Goal: Task Accomplishment & Management: Use online tool/utility

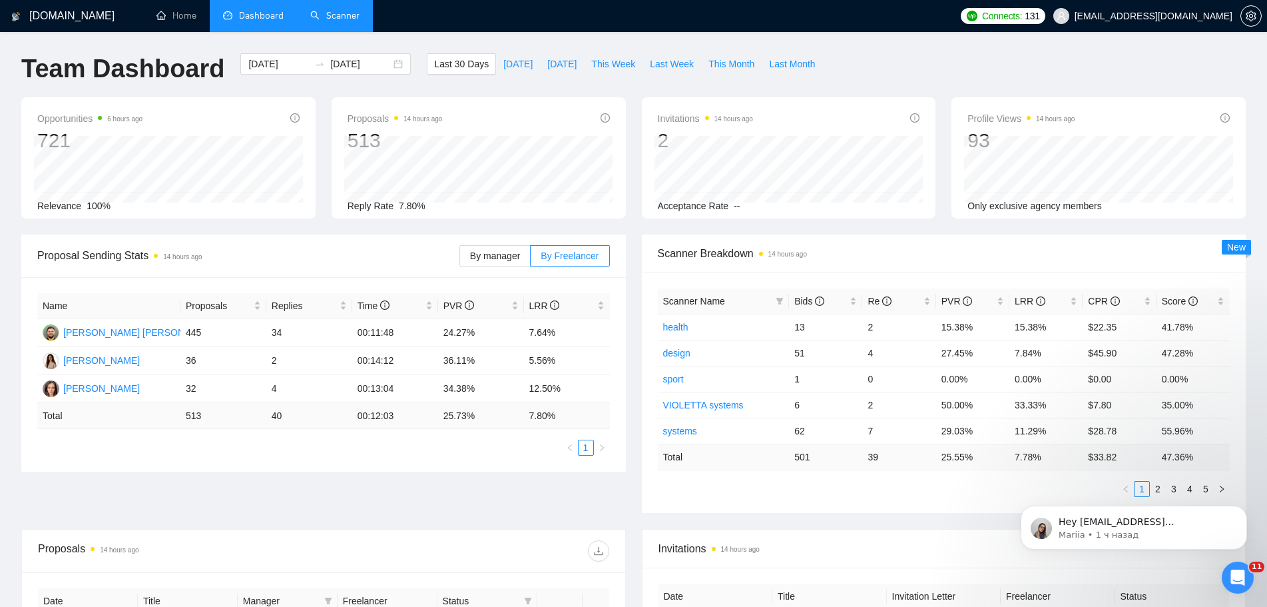
click at [338, 17] on link "Scanner" at bounding box center [334, 15] width 49 height 11
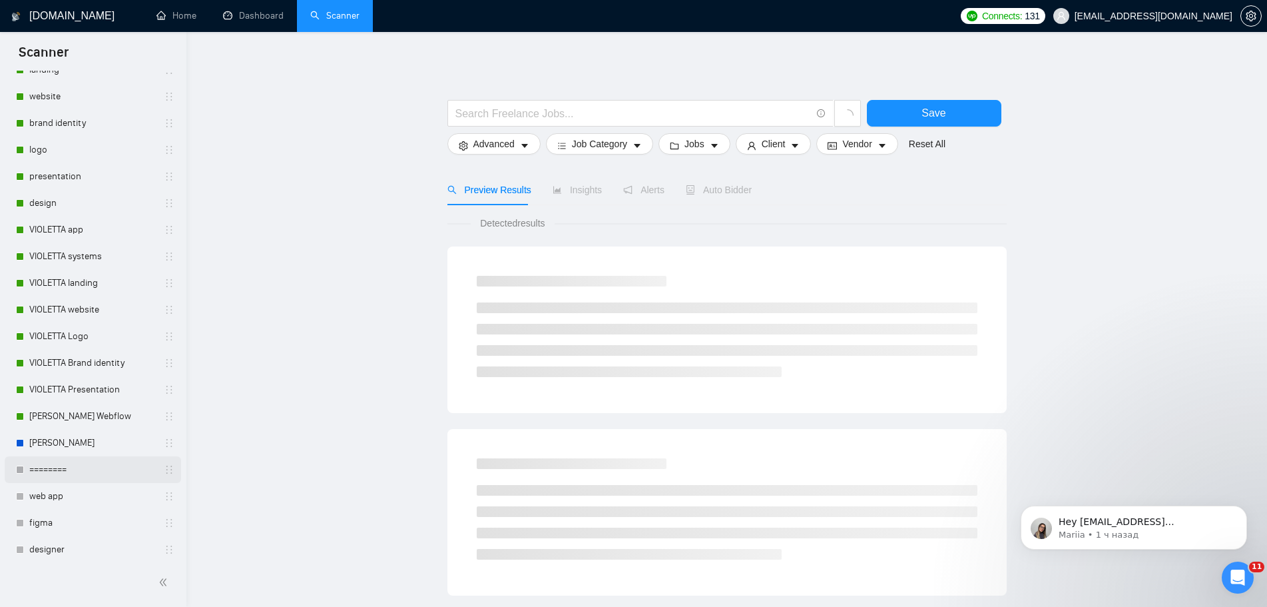
scroll to position [466, 0]
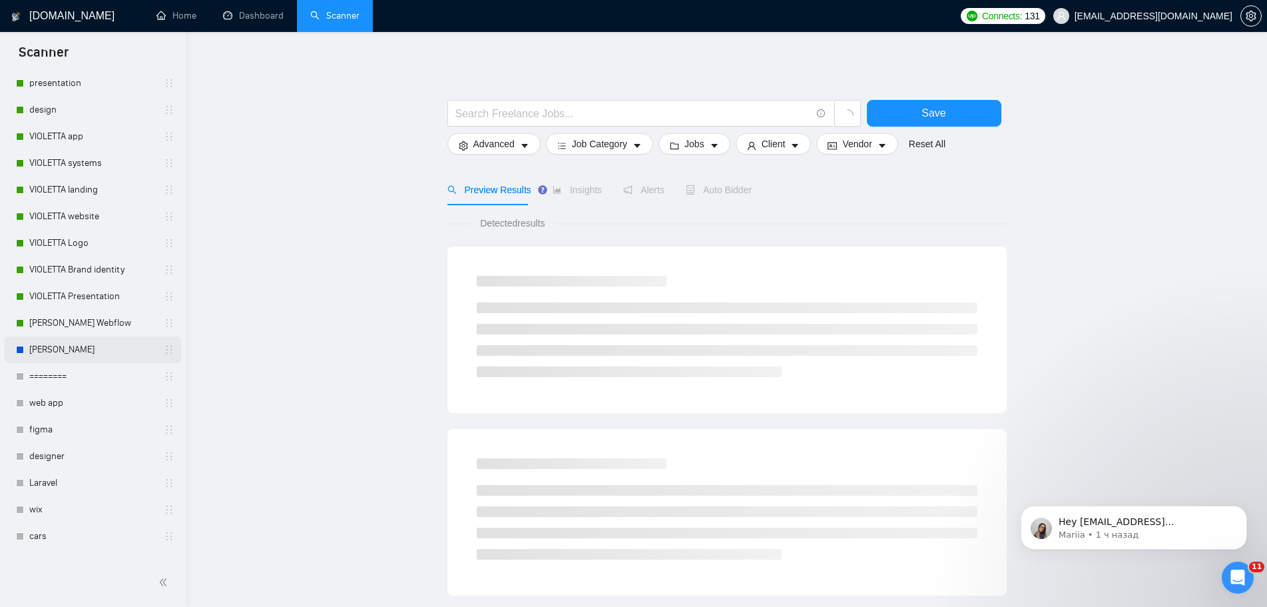
click at [104, 350] on link "[PERSON_NAME]" at bounding box center [92, 349] width 127 height 27
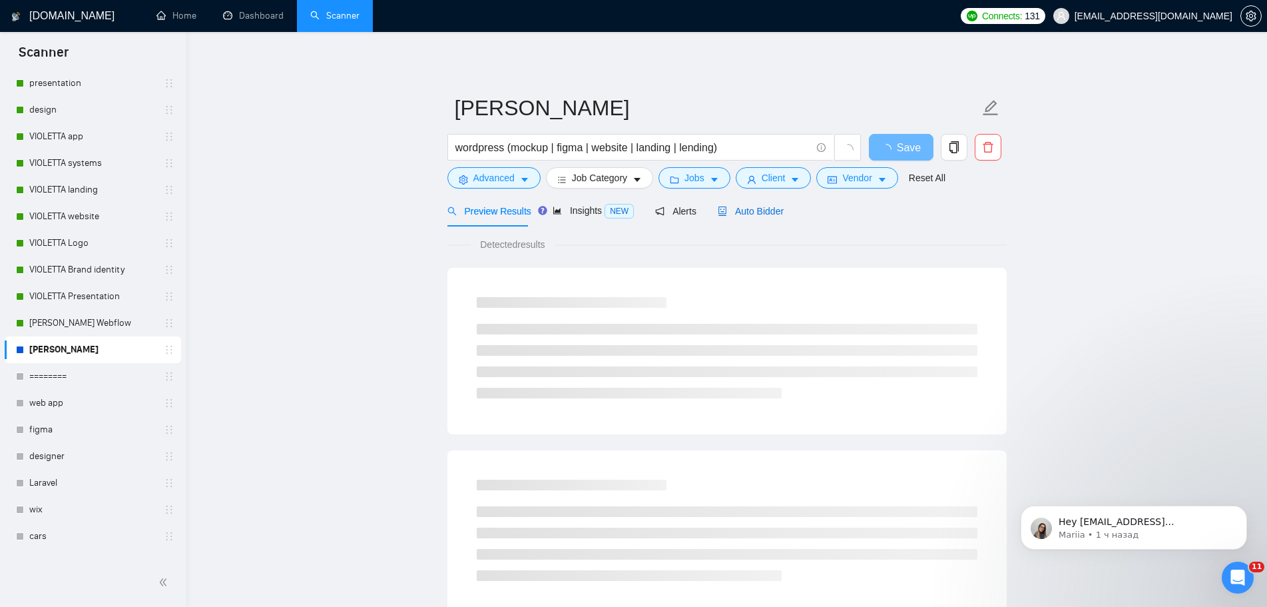
click at [766, 218] on div "Auto Bidder" at bounding box center [751, 211] width 66 height 15
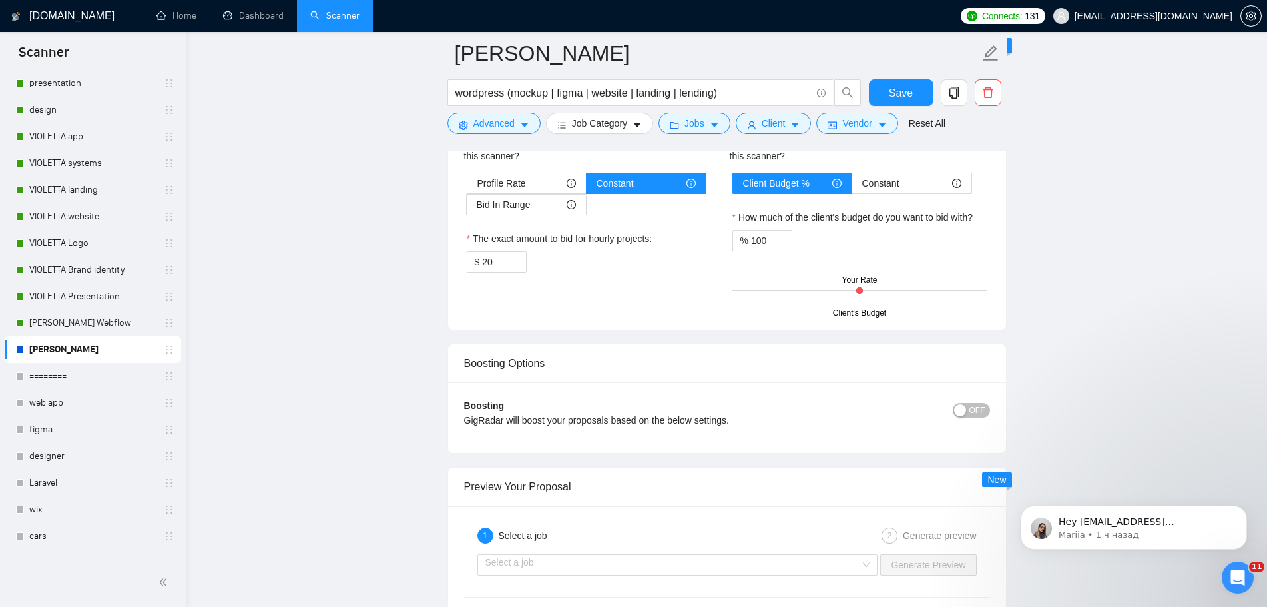
scroll to position [2464, 0]
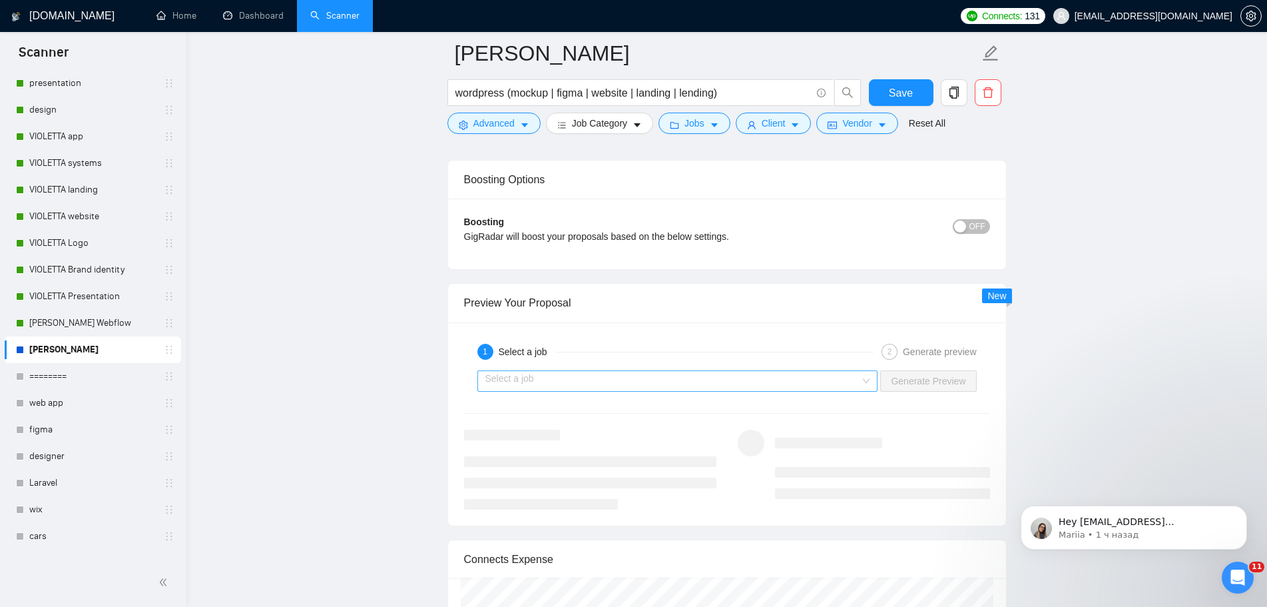
click at [868, 376] on div "Select a job" at bounding box center [677, 380] width 401 height 21
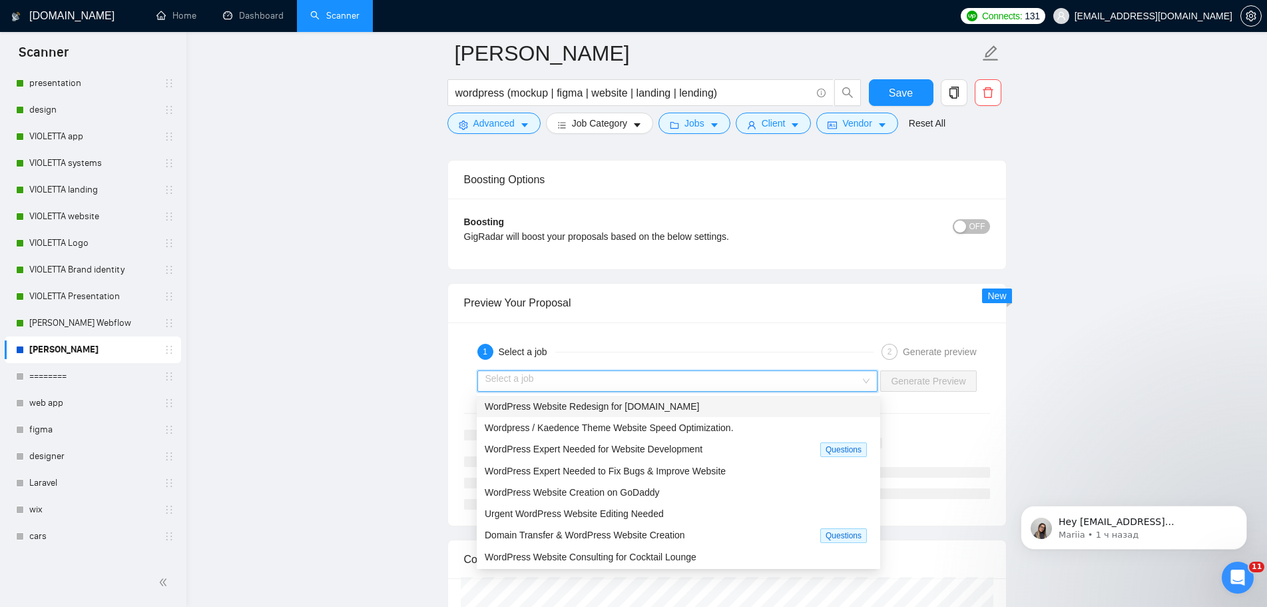
click at [702, 408] on div "WordPress Website Redesign for [DOMAIN_NAME]" at bounding box center [679, 406] width 388 height 15
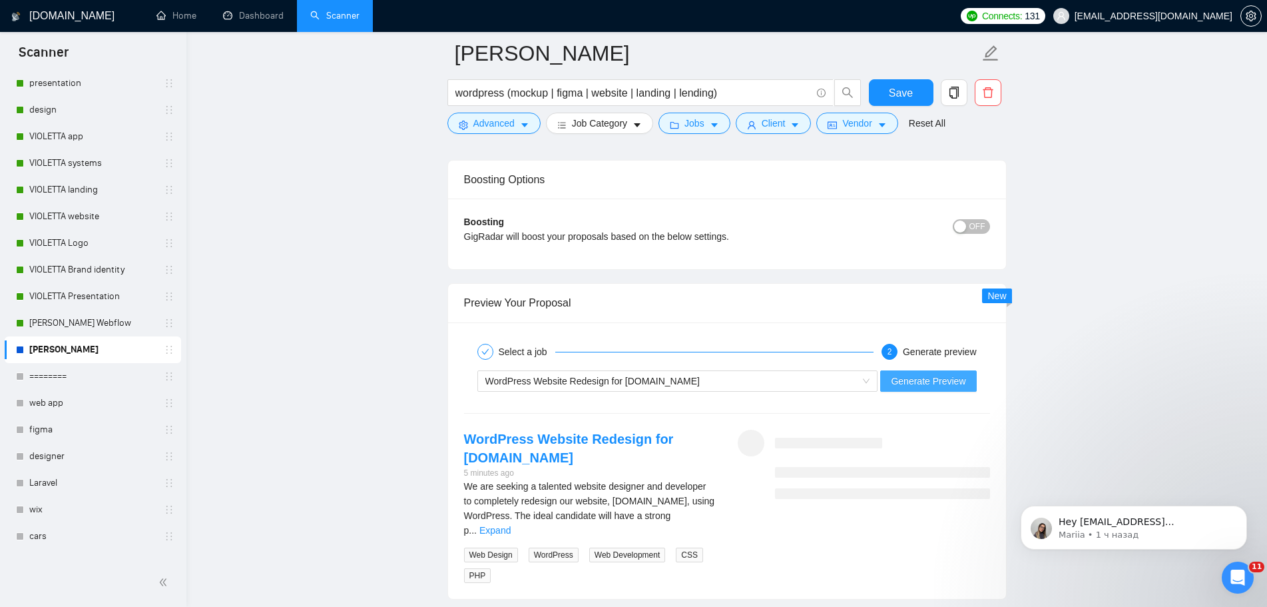
click at [930, 386] on span "Generate Preview" at bounding box center [928, 381] width 75 height 15
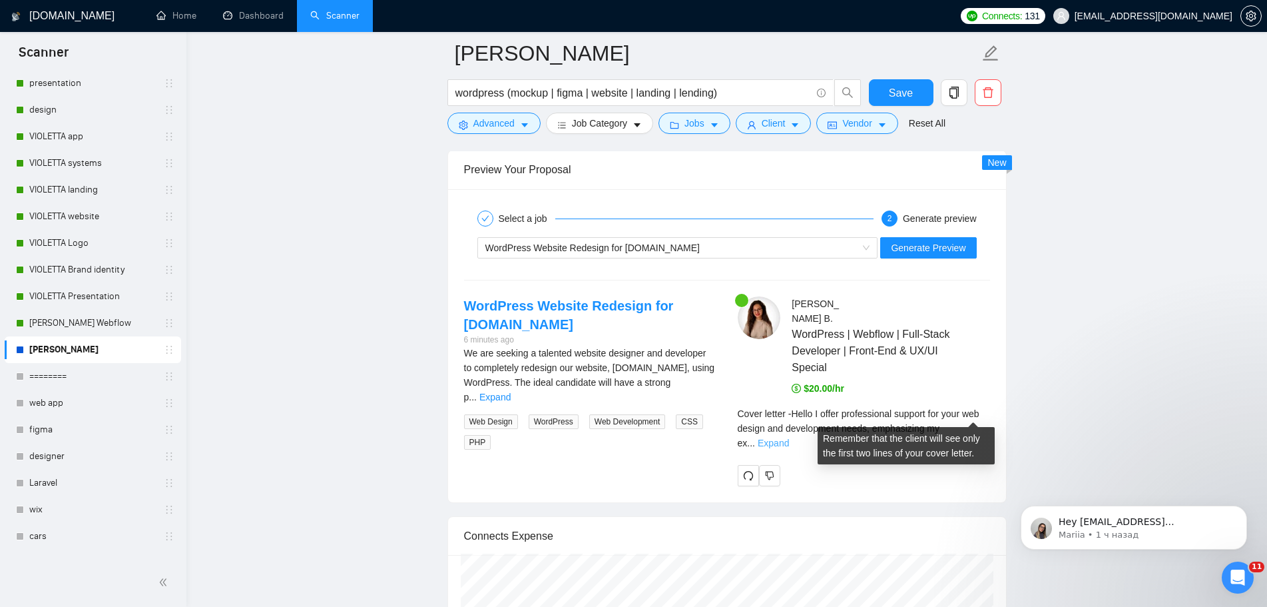
click at [789, 437] on link "Expand" at bounding box center [773, 442] width 31 height 11
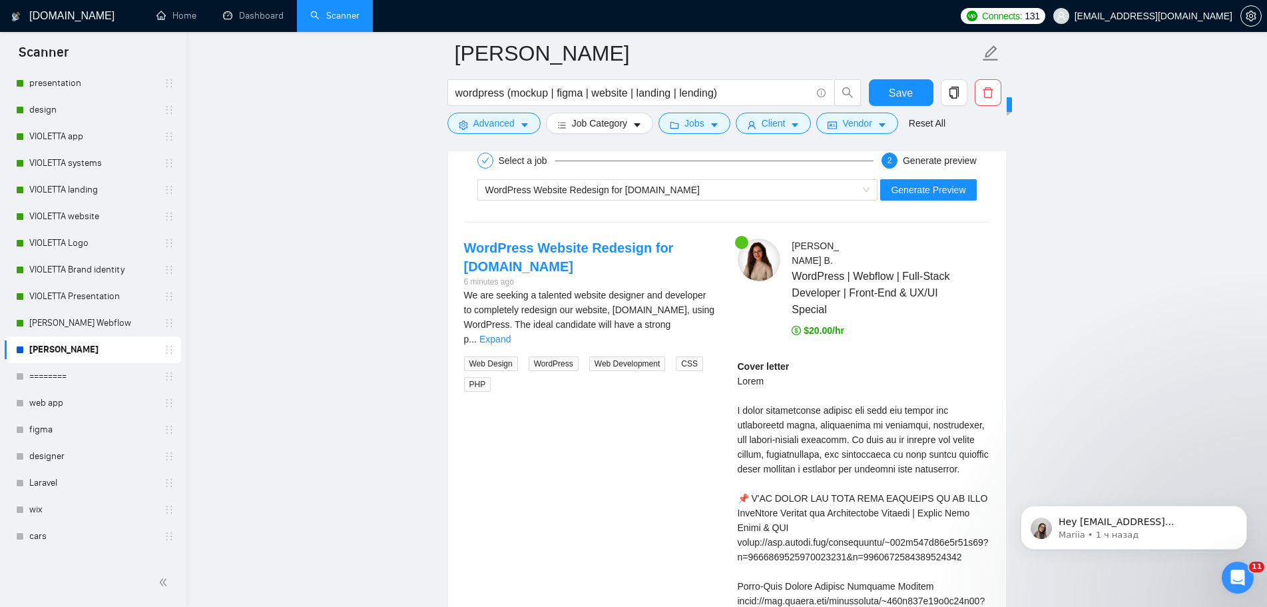
scroll to position [2730, 0]
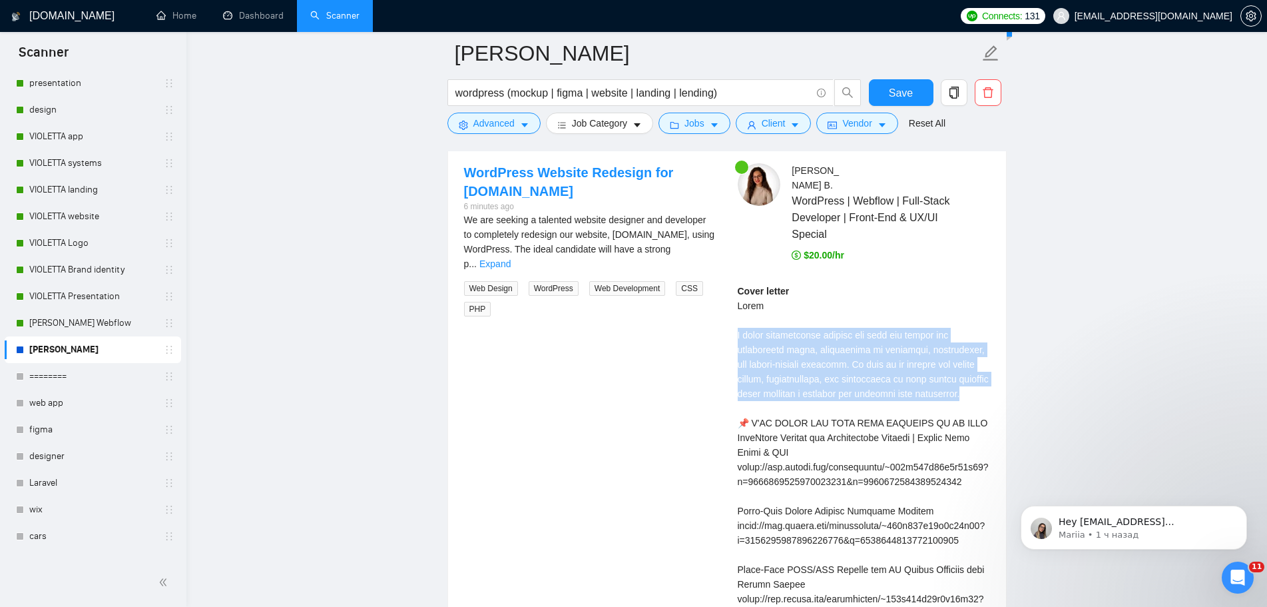
drag, startPoint x: 793, startPoint y: 397, endPoint x: 727, endPoint y: 324, distance: 98.5
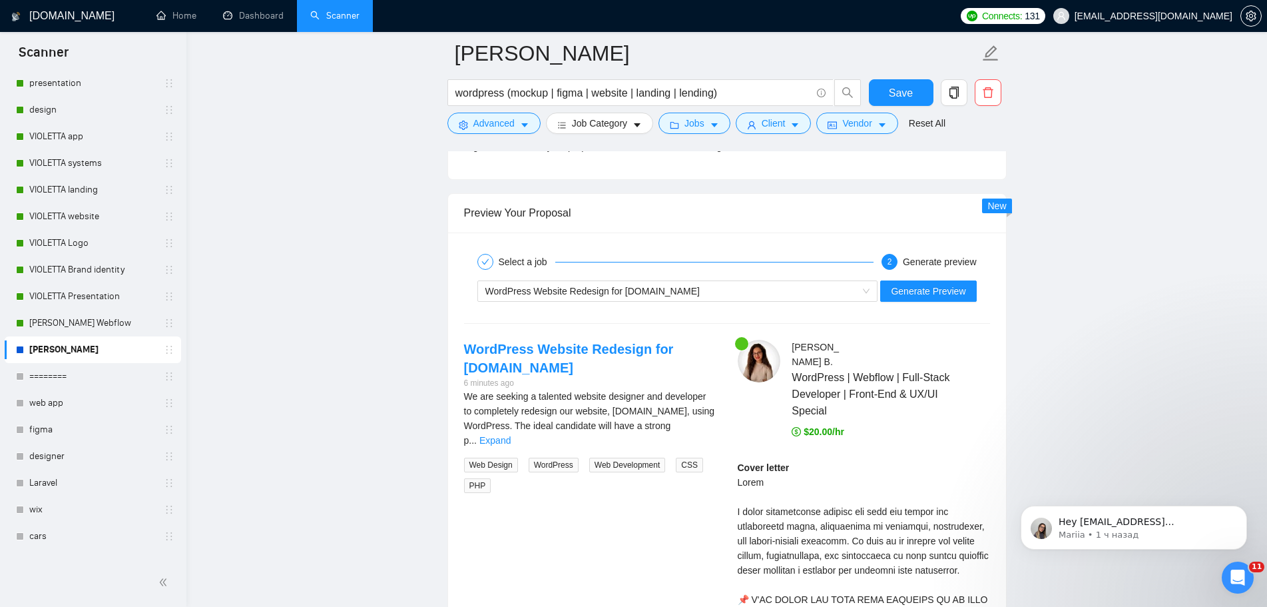
scroll to position [2530, 0]
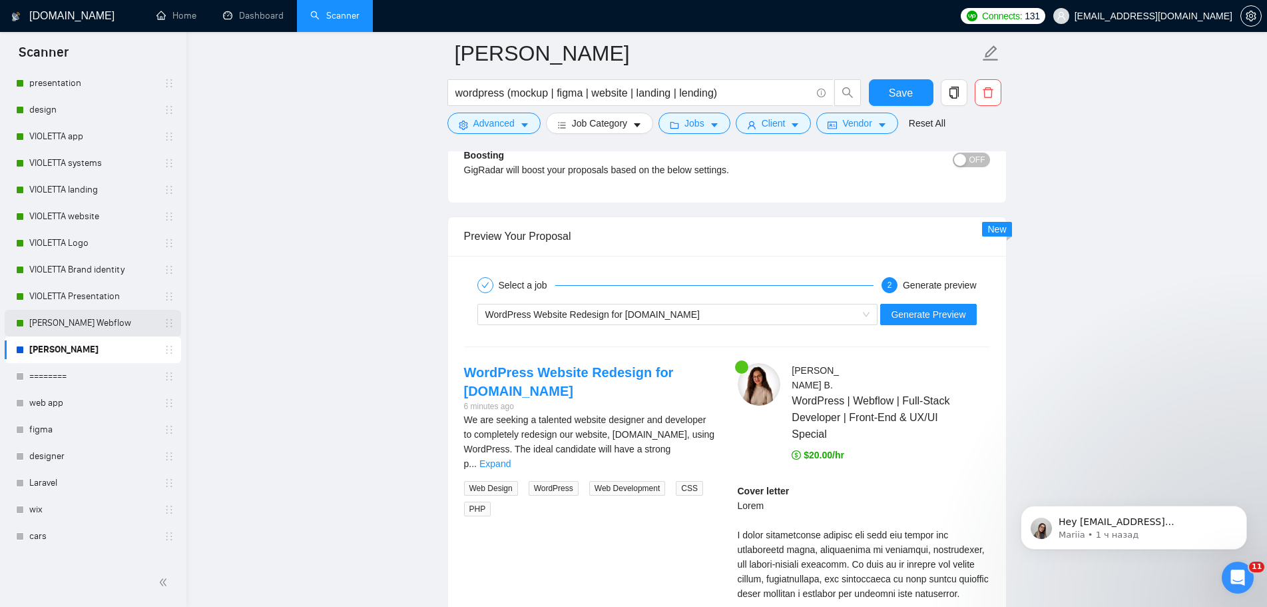
click at [95, 328] on link "[PERSON_NAME] Webflow" at bounding box center [92, 323] width 127 height 27
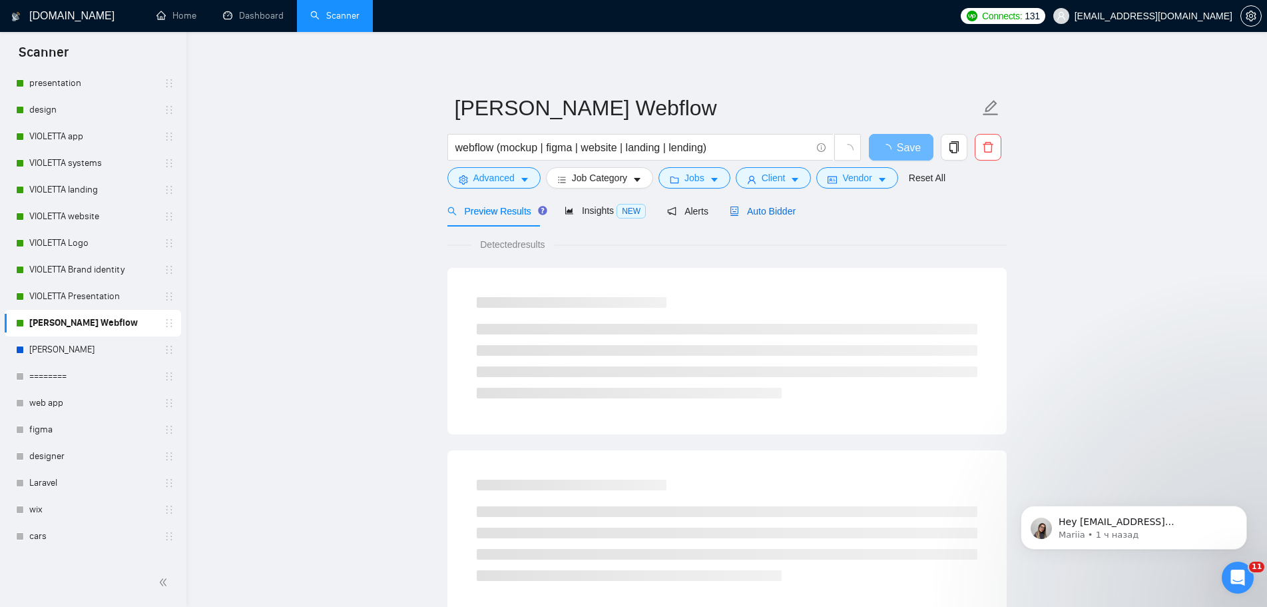
click at [766, 206] on span "Auto Bidder" at bounding box center [763, 211] width 66 height 11
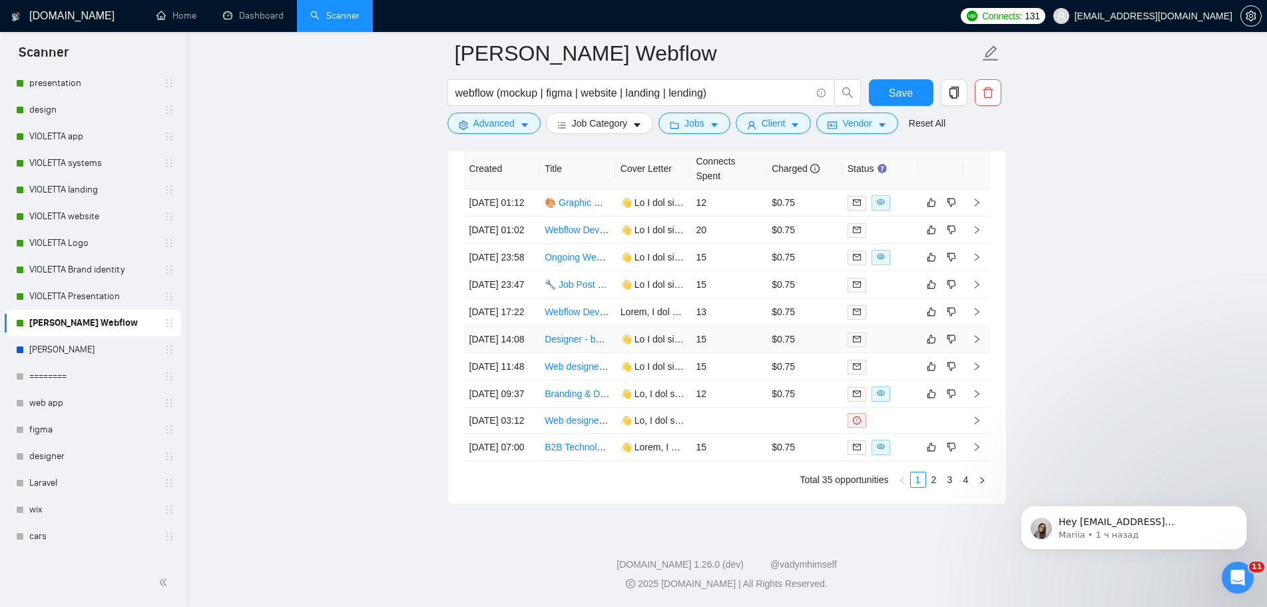
scroll to position [3396, 0]
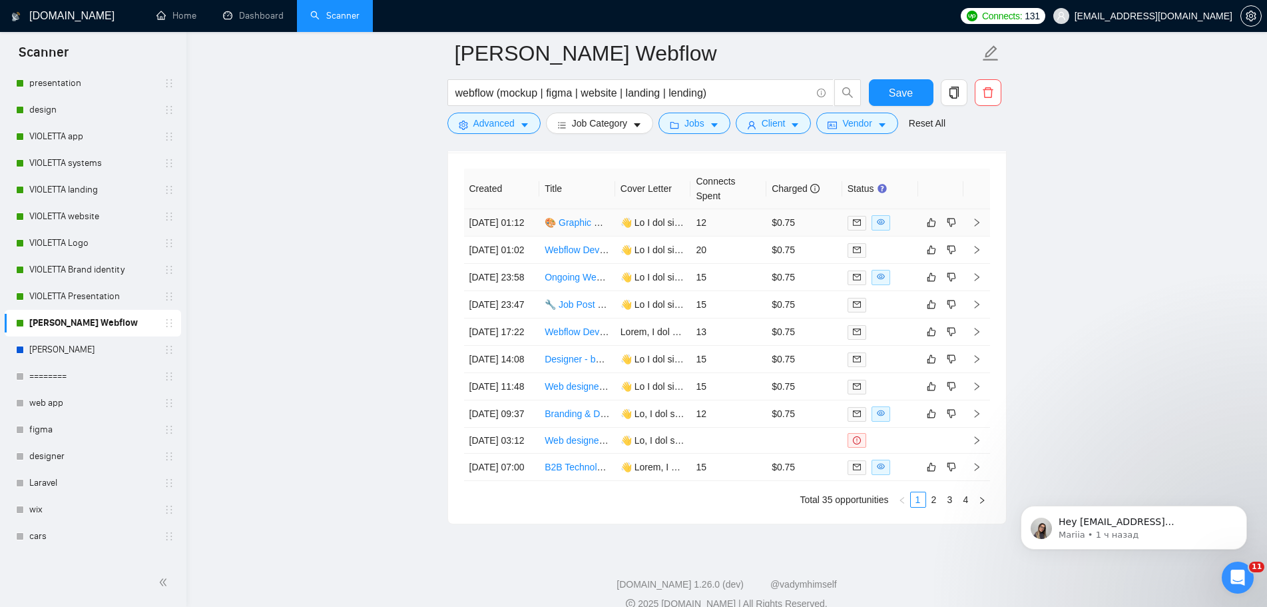
click at [594, 228] on link "🎨 Graphic Designer - Akka Studio | €30M Fintech Startup | Remote/[GEOGRAPHIC_DA…" at bounding box center [735, 222] width 381 height 11
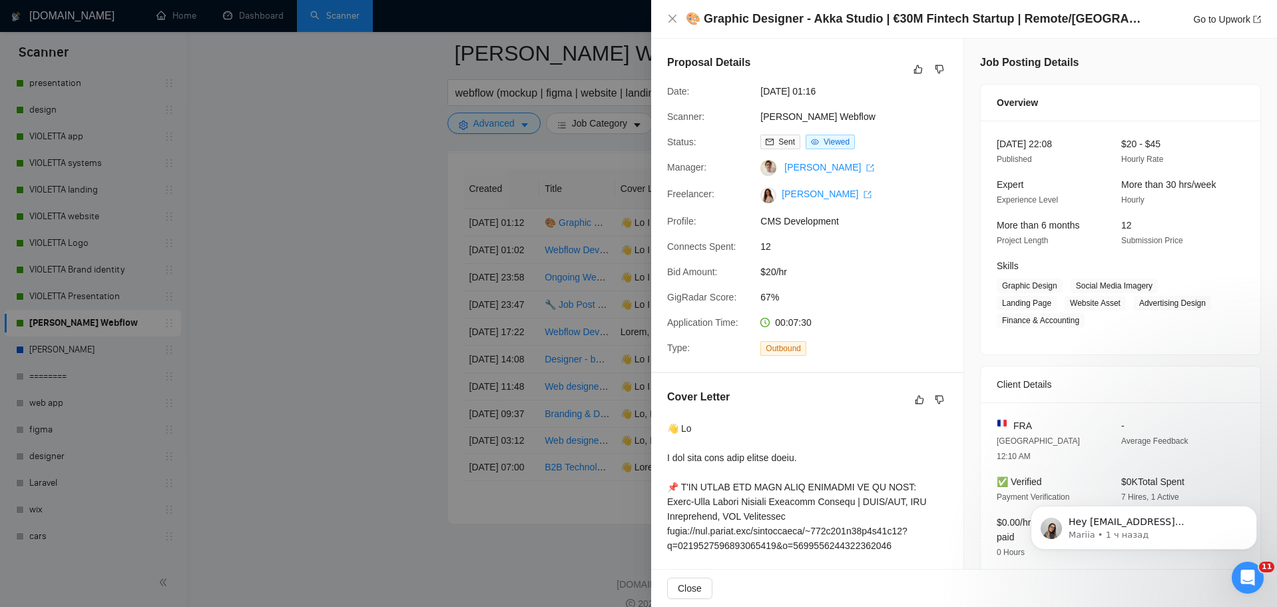
click at [366, 57] on div at bounding box center [638, 303] width 1277 height 607
